Goal: Task Accomplishment & Management: Manage account settings

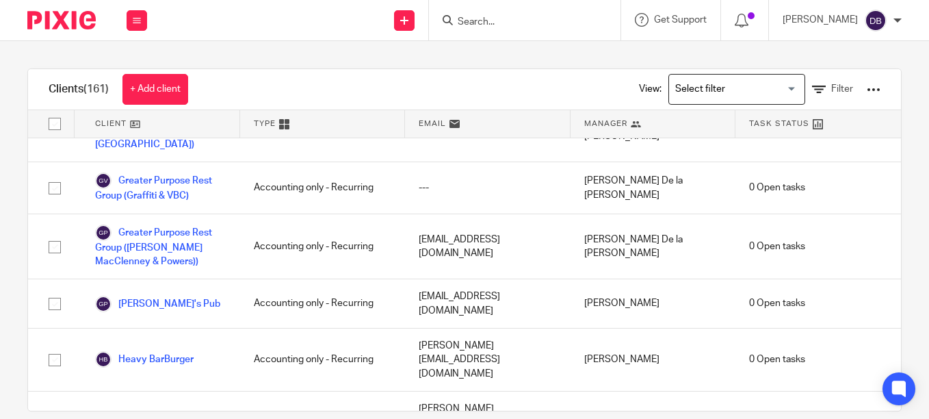
scroll to position [1697, 0]
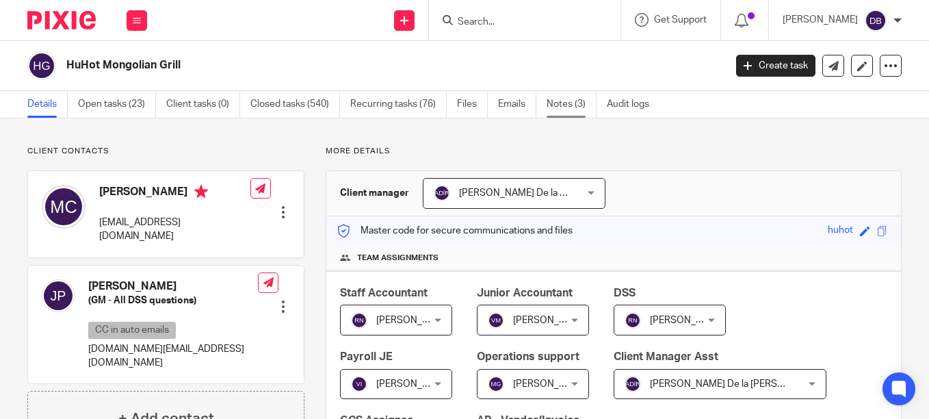
click at [577, 103] on link "Notes (3)" at bounding box center [572, 104] width 50 height 27
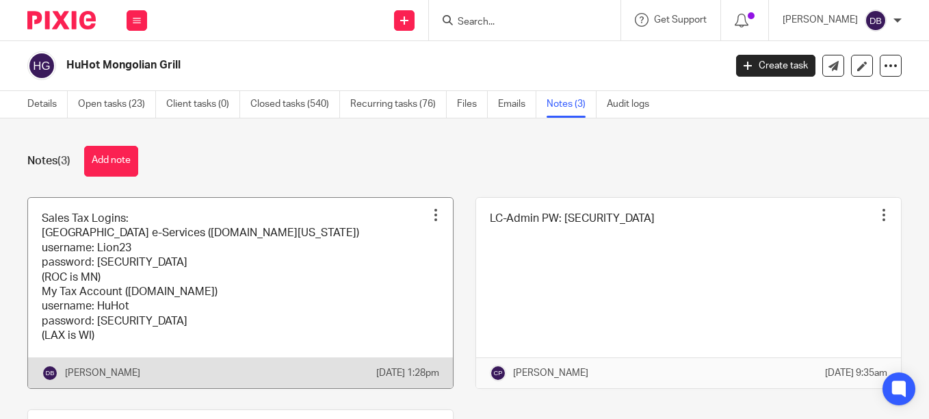
click at [352, 274] on link at bounding box center [240, 293] width 425 height 190
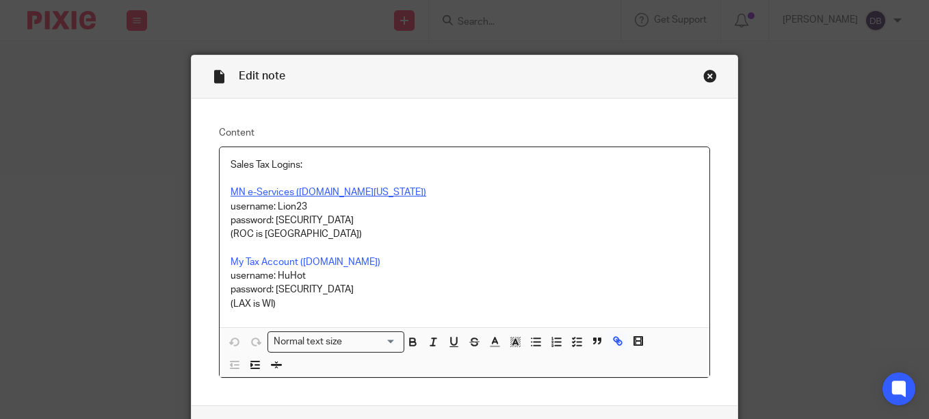
click at [310, 194] on link "MN e-Services (state.mn.us)" at bounding box center [329, 192] width 196 height 10
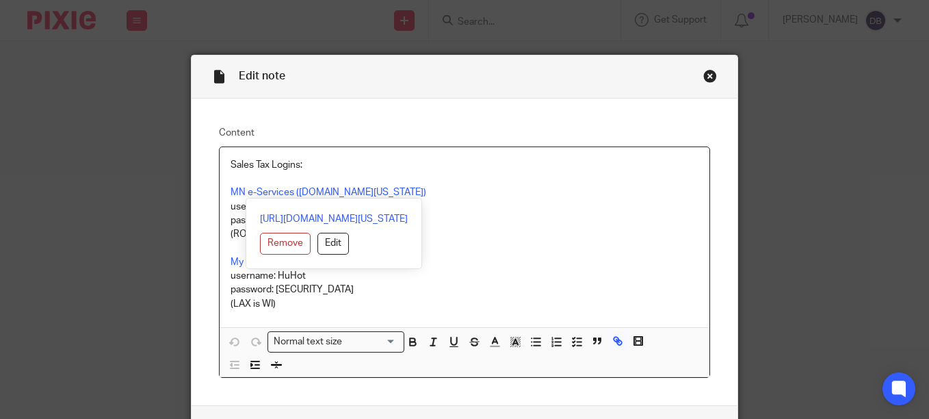
click at [318, 226] on div "https://www.mndor.state.mn.us/tp/eservices/_/ Remove Edit" at bounding box center [334, 233] width 148 height 42
click at [315, 218] on link "https://www.mndor.state.mn.us/tp/eservices/_/" at bounding box center [334, 219] width 148 height 14
click at [353, 129] on label "Content" at bounding box center [464, 133] width 491 height 14
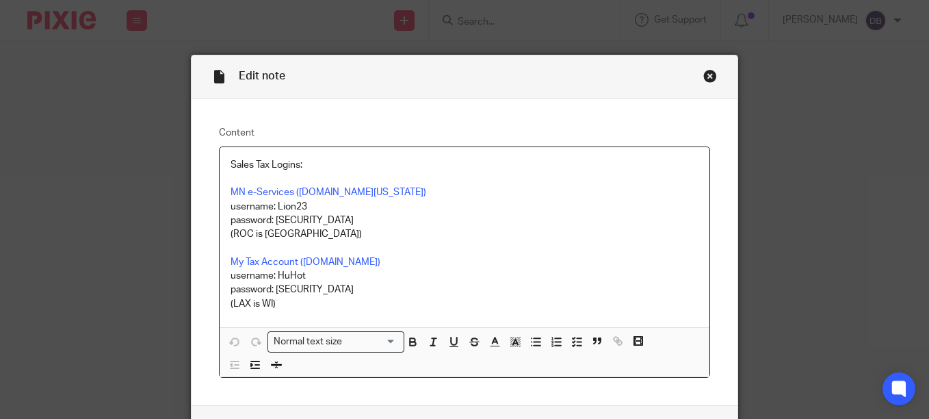
click at [496, 232] on p "(ROC is MN)" at bounding box center [465, 234] width 468 height 14
drag, startPoint x: 304, startPoint y: 206, endPoint x: 273, endPoint y: 205, distance: 31.5
click at [273, 205] on p "username: Lion23" at bounding box center [465, 207] width 468 height 14
copy p "Lion23"
drag, startPoint x: 323, startPoint y: 224, endPoint x: 272, endPoint y: 220, distance: 51.5
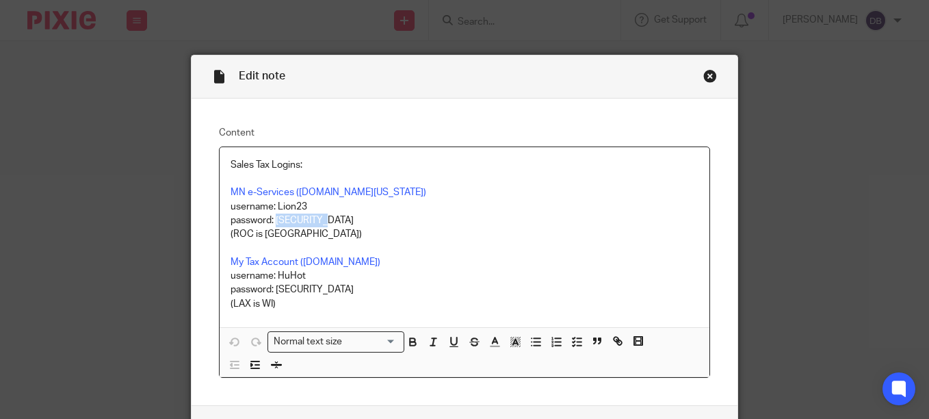
click at [272, 220] on p "password: LChaser23!" at bounding box center [465, 220] width 468 height 14
copy p "LChaser23!"
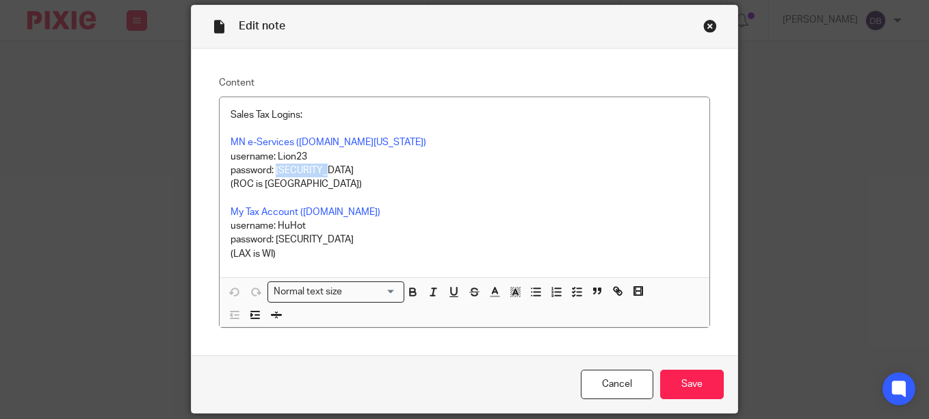
scroll to position [53, 0]
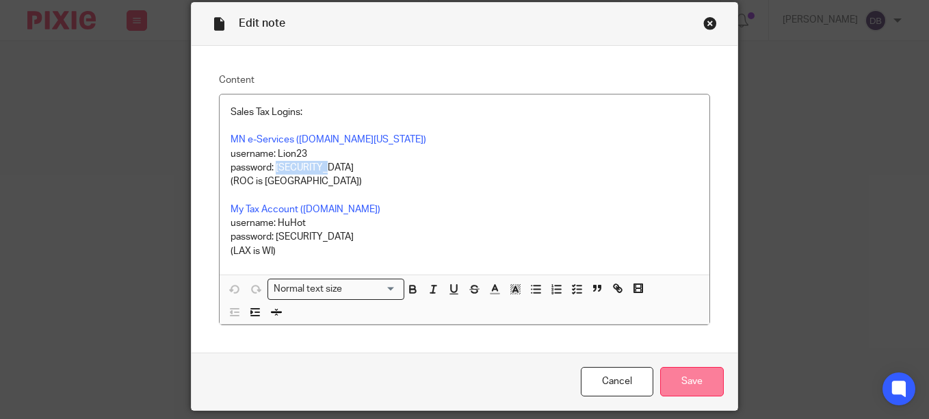
click at [679, 383] on input "Save" at bounding box center [692, 381] width 64 height 29
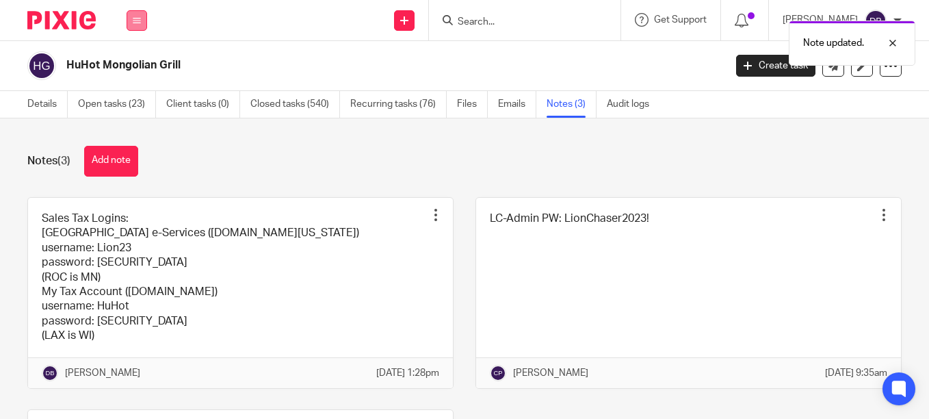
click at [140, 18] on icon at bounding box center [137, 20] width 8 height 8
click at [140, 102] on link "Clients" at bounding box center [133, 104] width 31 height 10
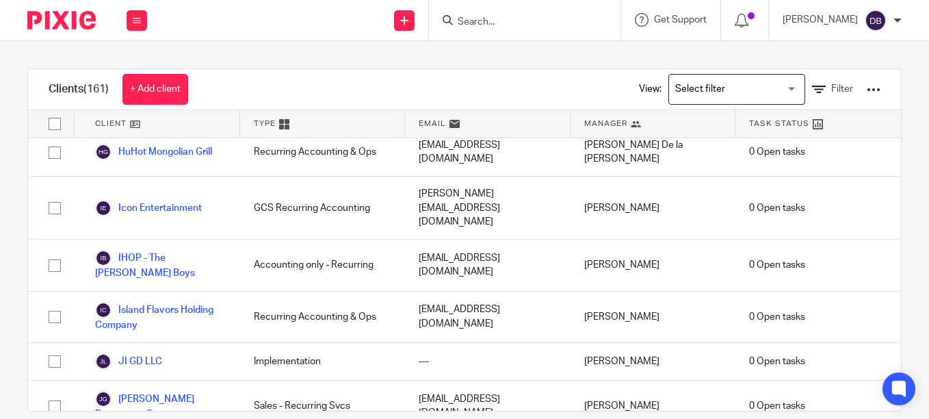
scroll to position [2194, 0]
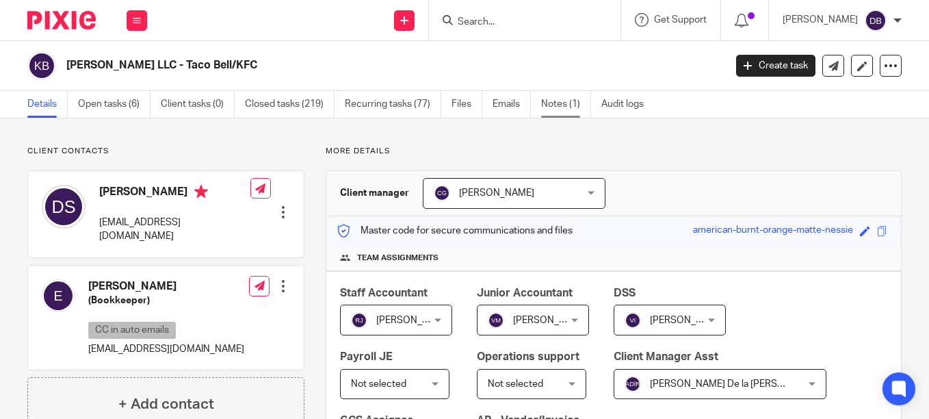
click at [565, 97] on link "Notes (1)" at bounding box center [566, 104] width 50 height 27
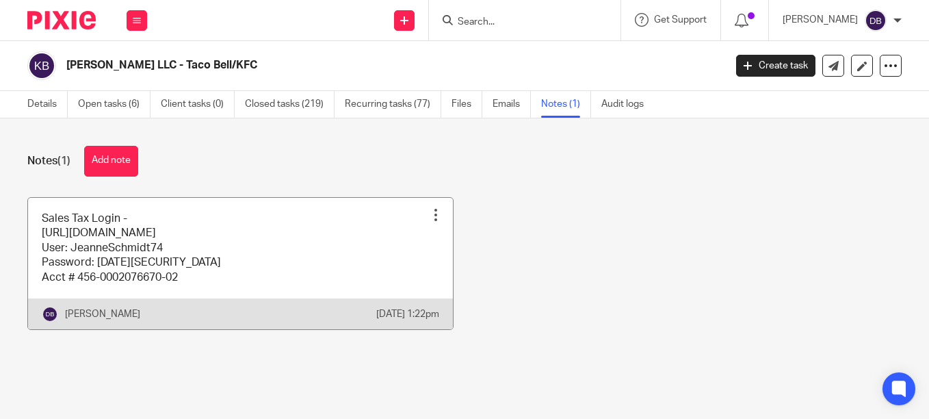
click at [157, 245] on link at bounding box center [240, 263] width 425 height 131
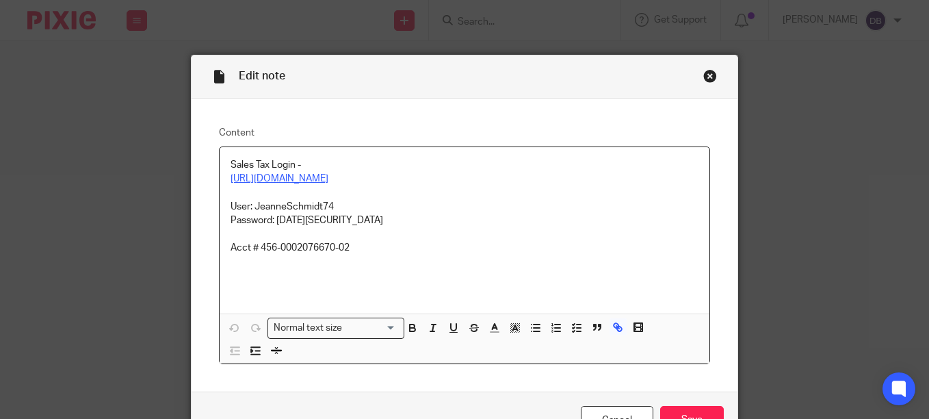
click at [315, 182] on link "https://tap.revenue.wi.gov/mta/_/" at bounding box center [280, 179] width 98 height 10
click at [321, 206] on link "https://tap.revenue.wi.gov/mta/_/" at bounding box center [319, 205] width 98 height 14
click at [478, 152] on div "Sales Tax Login - https://tap.revenue.wi.gov/mta/_/ User: JeanneSchmidt74 Passw…" at bounding box center [465, 230] width 490 height 166
drag, startPoint x: 339, startPoint y: 205, endPoint x: 252, endPoint y: 202, distance: 86.2
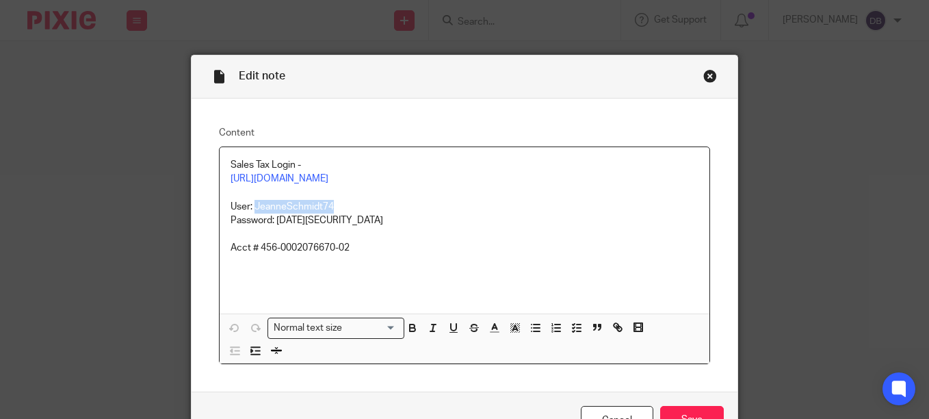
click at [252, 202] on p "User: JeanneSchmidt74" at bounding box center [465, 207] width 468 height 14
copy p "JeanneSchmidt74"
drag, startPoint x: 326, startPoint y: 215, endPoint x: 273, endPoint y: 220, distance: 52.9
click at [273, 220] on p "Password: June2022#" at bounding box center [465, 220] width 468 height 14
copy p "June2022#"
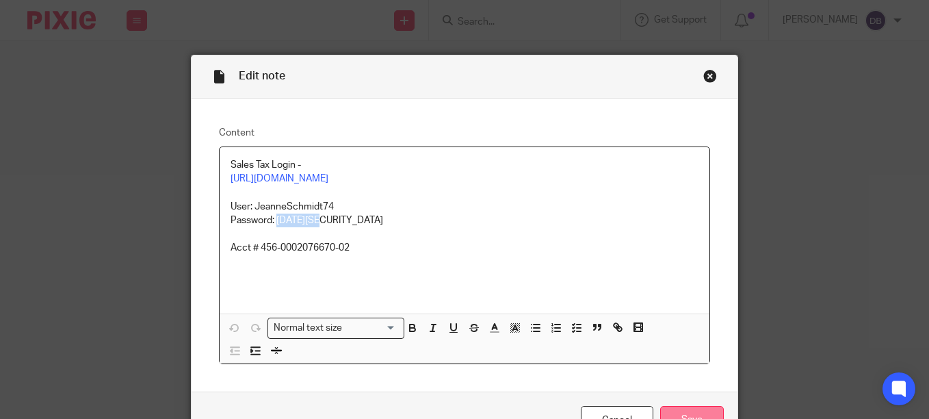
click at [687, 410] on input "Save" at bounding box center [692, 420] width 64 height 29
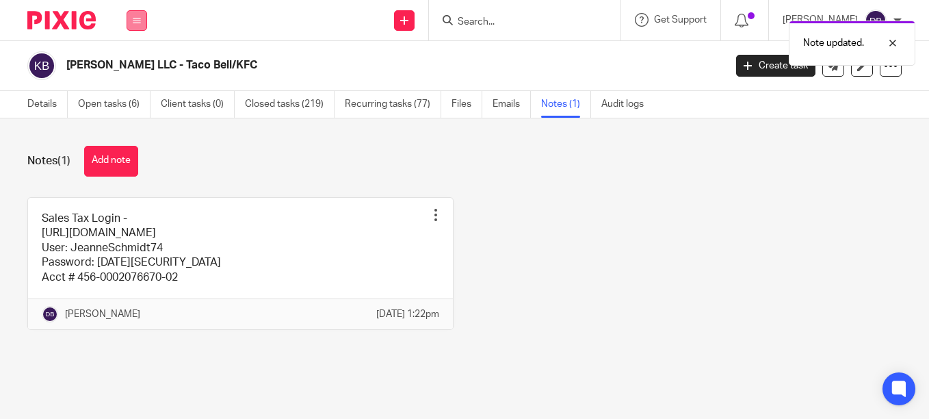
click at [142, 23] on button at bounding box center [137, 20] width 21 height 21
click at [138, 100] on link "Clients" at bounding box center [133, 104] width 31 height 10
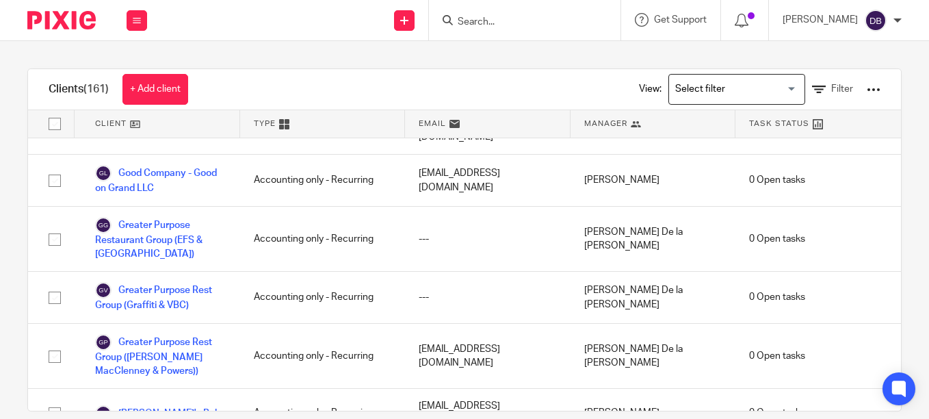
scroll to position [1708, 0]
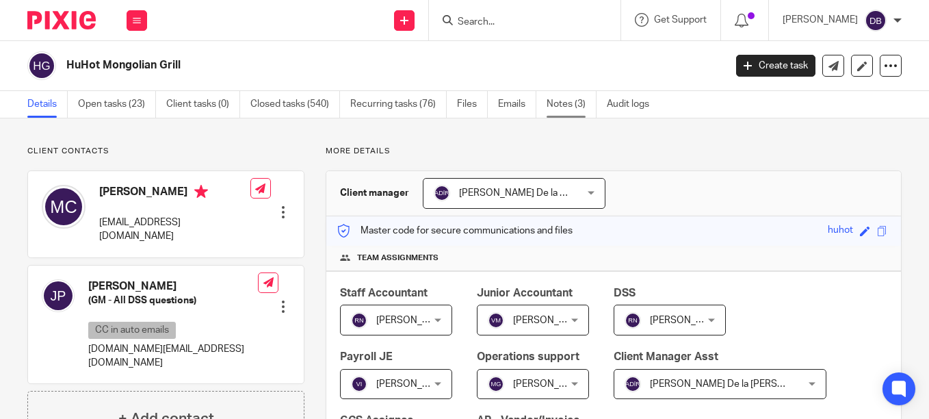
click at [571, 103] on link "Notes (3)" at bounding box center [572, 104] width 50 height 27
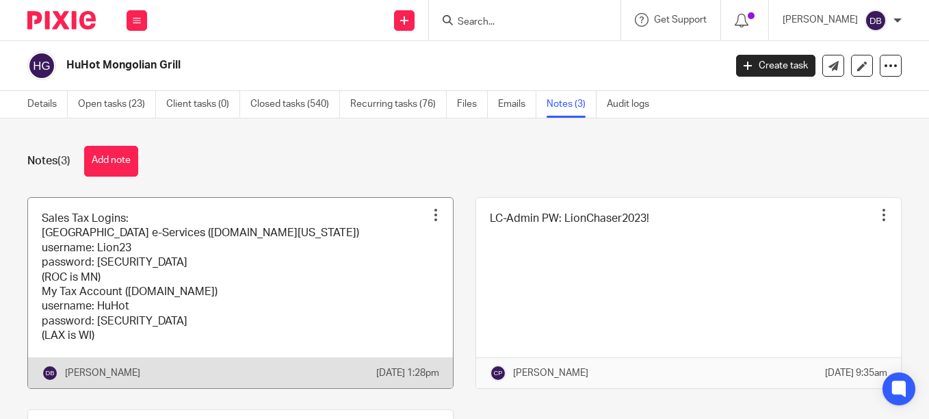
click at [248, 237] on link at bounding box center [240, 293] width 425 height 190
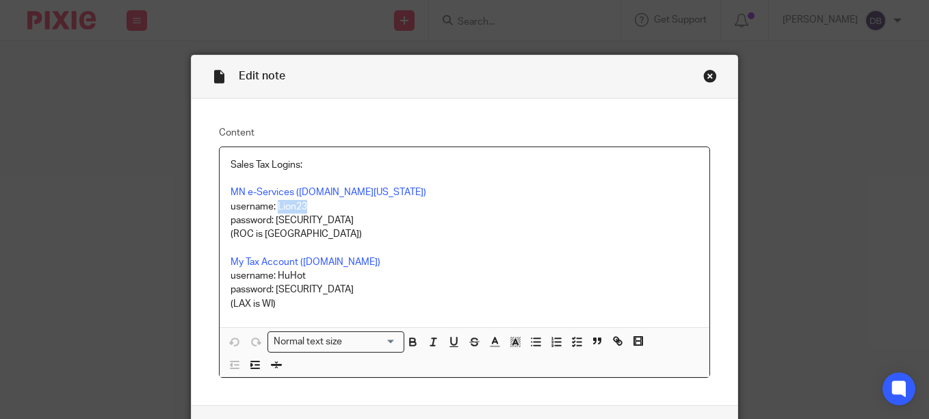
drag, startPoint x: 304, startPoint y: 205, endPoint x: 273, endPoint y: 204, distance: 31.5
click at [273, 204] on p "username: Lion23" at bounding box center [465, 207] width 468 height 14
copy p "Lion23"
drag, startPoint x: 325, startPoint y: 221, endPoint x: 272, endPoint y: 218, distance: 53.5
click at [272, 218] on p "password: [SECURITY_DATA]" at bounding box center [465, 220] width 468 height 14
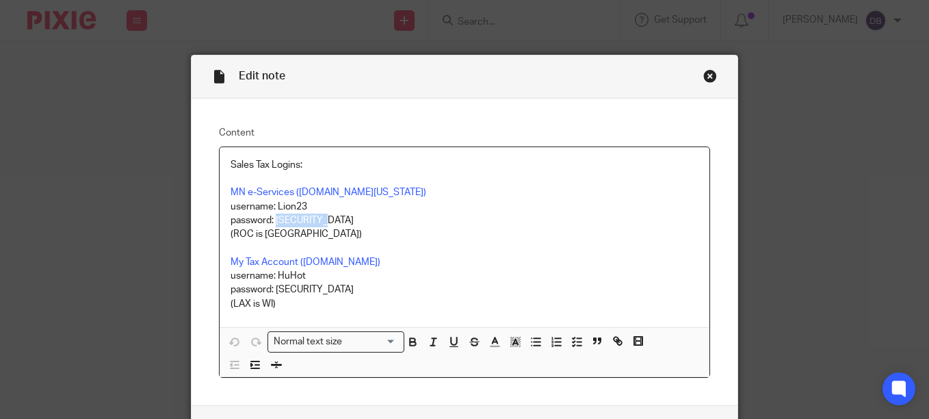
copy p "LChaser23!"
drag, startPoint x: 304, startPoint y: 273, endPoint x: 276, endPoint y: 272, distance: 27.4
click at [276, 272] on p "username: HuHot" at bounding box center [465, 276] width 468 height 14
click at [319, 276] on p "username: HuHot" at bounding box center [465, 276] width 468 height 14
drag, startPoint x: 307, startPoint y: 276, endPoint x: 272, endPoint y: 272, distance: 35.1
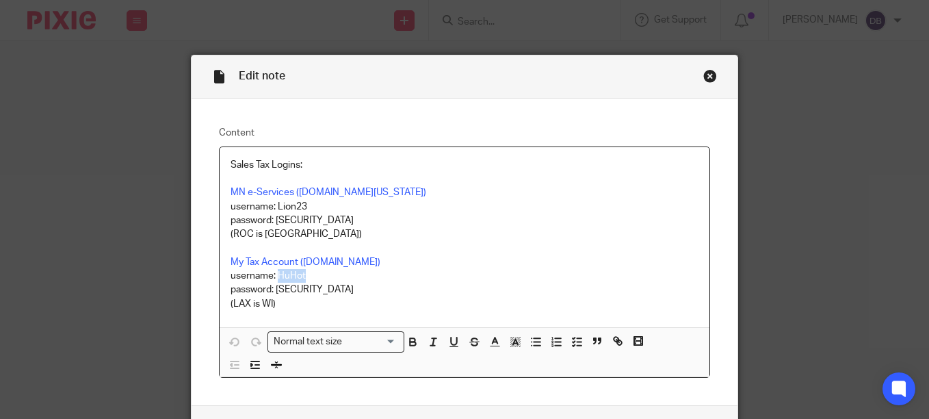
click at [272, 272] on p "username: HuHot" at bounding box center [465, 276] width 468 height 14
copy p "HuHot"
drag, startPoint x: 317, startPoint y: 289, endPoint x: 271, endPoint y: 287, distance: 46.6
click at [271, 287] on p "password: [SECURITY_DATA]" at bounding box center [465, 290] width 468 height 14
copy p "HuHot25!"
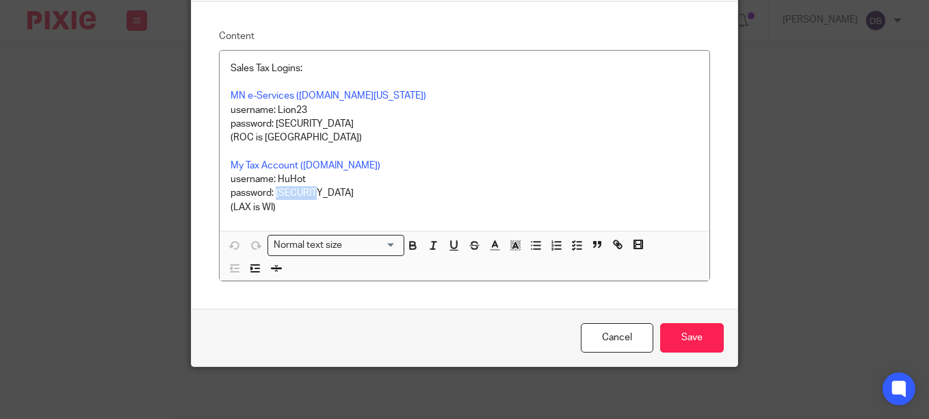
scroll to position [99, 0]
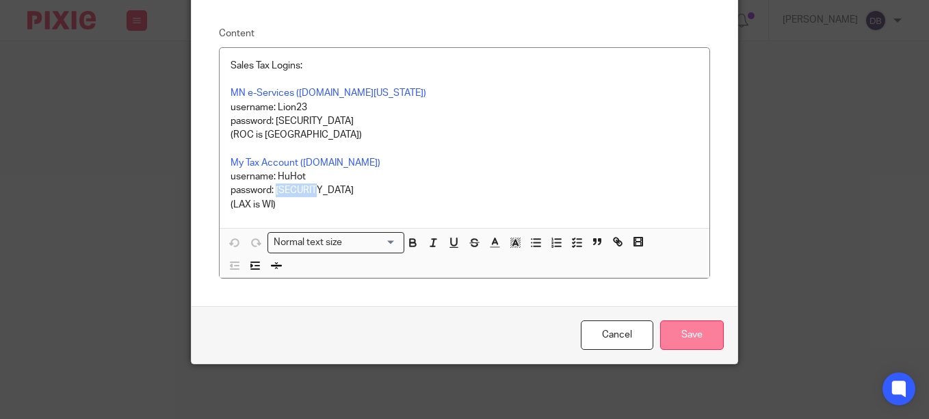
click at [677, 348] on input "Save" at bounding box center [692, 334] width 64 height 29
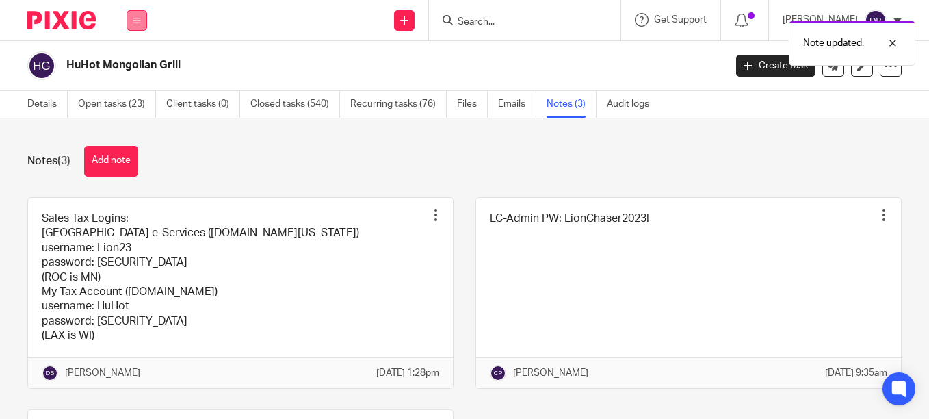
click at [134, 28] on button at bounding box center [137, 20] width 21 height 21
click at [138, 101] on link "Clients" at bounding box center [133, 104] width 31 height 10
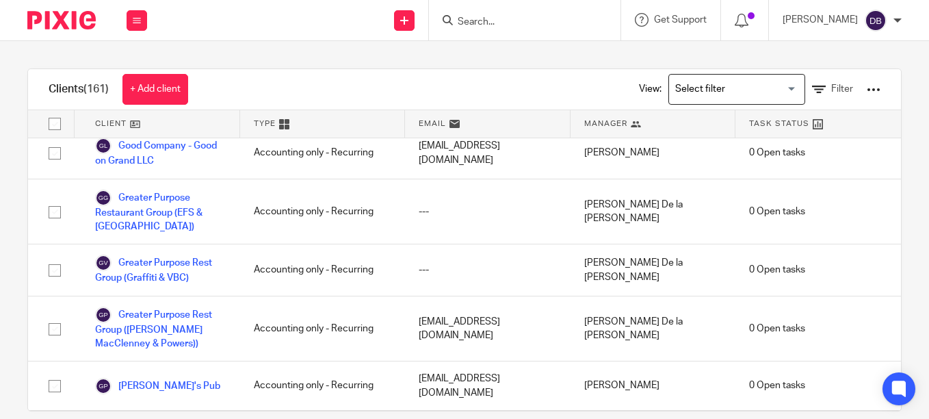
scroll to position [1642, 0]
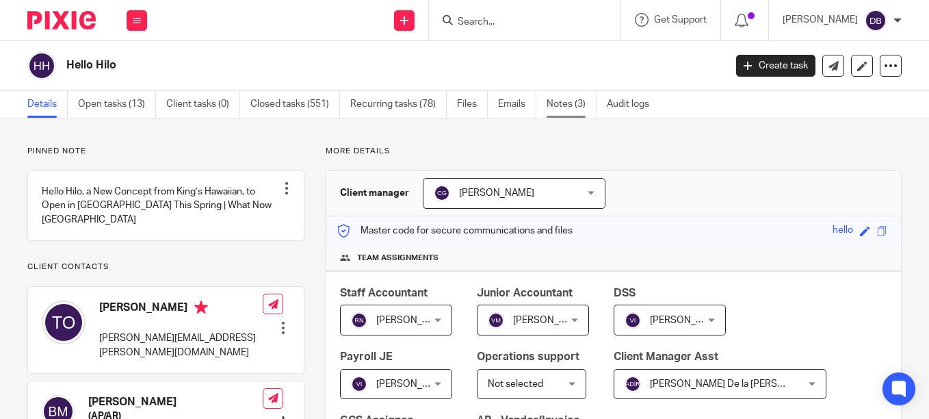
click at [568, 95] on link "Notes (3)" at bounding box center [572, 104] width 50 height 27
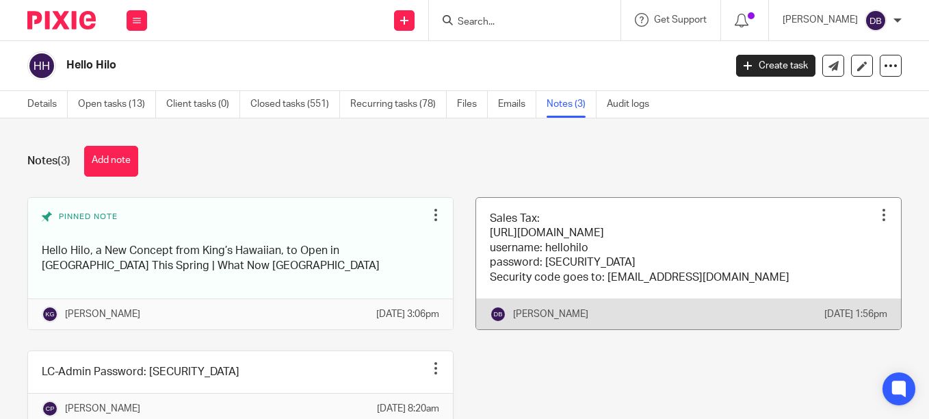
click at [590, 215] on link at bounding box center [688, 263] width 425 height 131
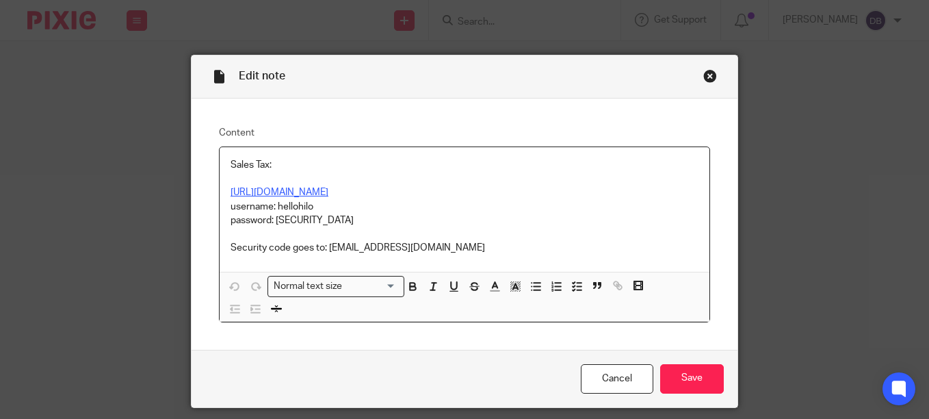
click at [326, 192] on link "[URL][DOMAIN_NAME]" at bounding box center [280, 192] width 98 height 10
click at [328, 218] on link "[URL][DOMAIN_NAME]" at bounding box center [335, 219] width 98 height 14
click at [389, 164] on p "Sales Tax:" at bounding box center [465, 165] width 468 height 14
drag, startPoint x: 318, startPoint y: 200, endPoint x: 272, endPoint y: 208, distance: 46.6
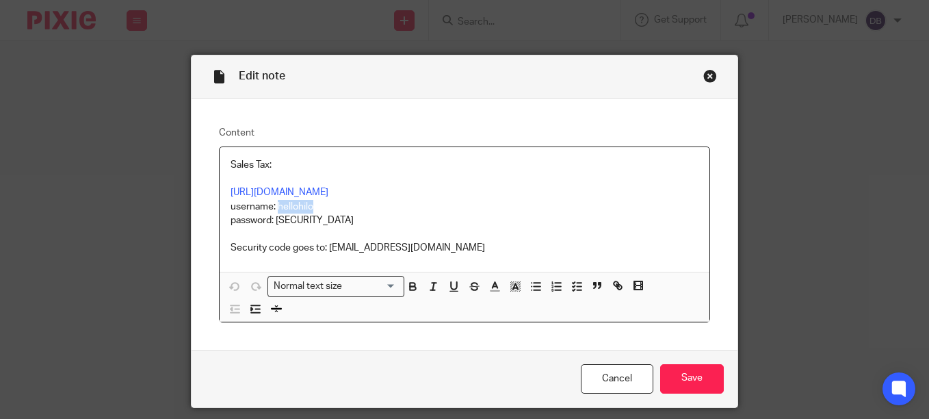
click at [272, 208] on p "username: hellohilo" at bounding box center [465, 207] width 468 height 14
drag, startPoint x: 278, startPoint y: 201, endPoint x: 490, endPoint y: 103, distance: 232.9
click at [490, 103] on div "Content Sales Tax: https://gtc.dor.ga.gov/_/#1 username: hellohilo password: Al…" at bounding box center [465, 225] width 546 height 252
drag, startPoint x: 287, startPoint y: 208, endPoint x: 375, endPoint y: 202, distance: 88.5
drag, startPoint x: 315, startPoint y: 206, endPoint x: 276, endPoint y: 209, distance: 39.8
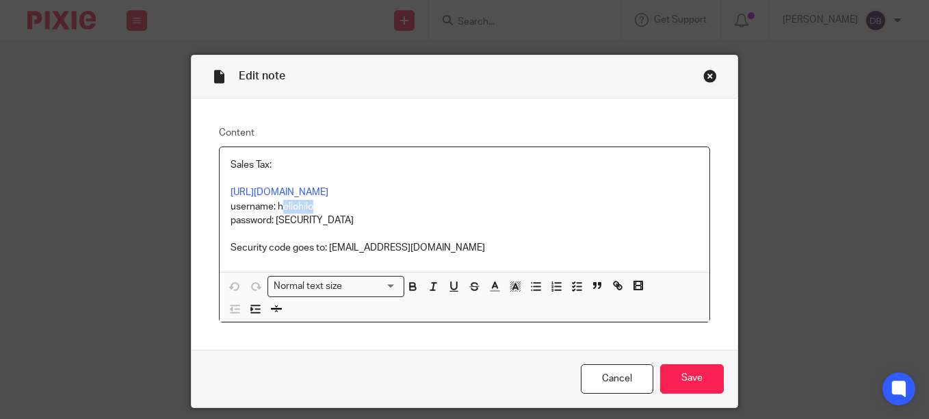
click at [276, 209] on p "username: hellohilo" at bounding box center [465, 207] width 468 height 14
drag, startPoint x: 272, startPoint y: 208, endPoint x: 312, endPoint y: 211, distance: 39.8
click at [312, 211] on p "username: hellohilo" at bounding box center [465, 207] width 468 height 14
copy p "hellohilo"
drag, startPoint x: 322, startPoint y: 222, endPoint x: 274, endPoint y: 221, distance: 47.9
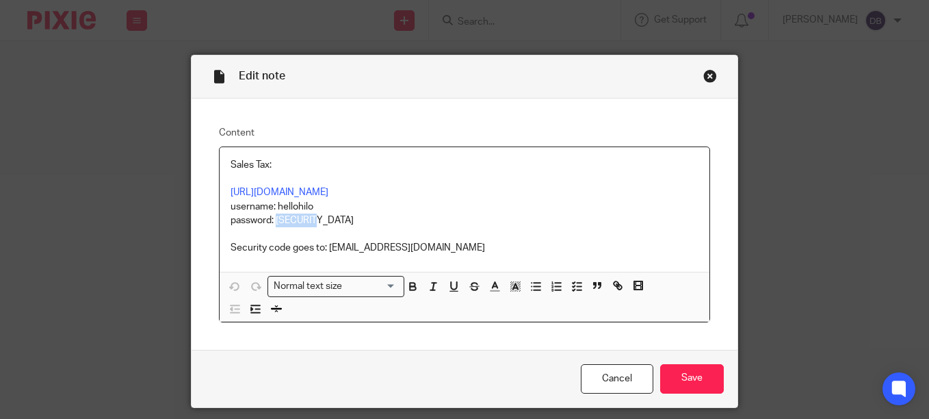
click at [274, 221] on p "password: Aloha23!" at bounding box center [465, 220] width 468 height 14
copy p "Aloha23!"
click at [683, 381] on input "Save" at bounding box center [692, 378] width 64 height 29
